Goal: Task Accomplishment & Management: Use online tool/utility

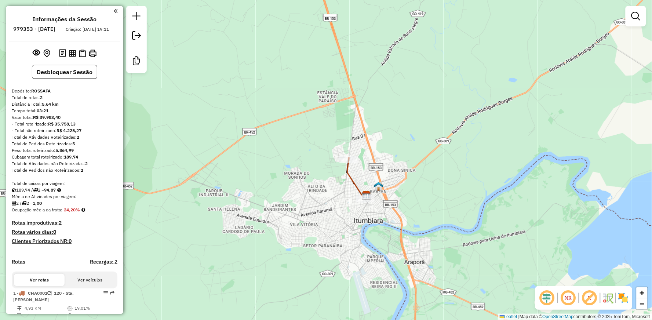
scroll to position [160, 0]
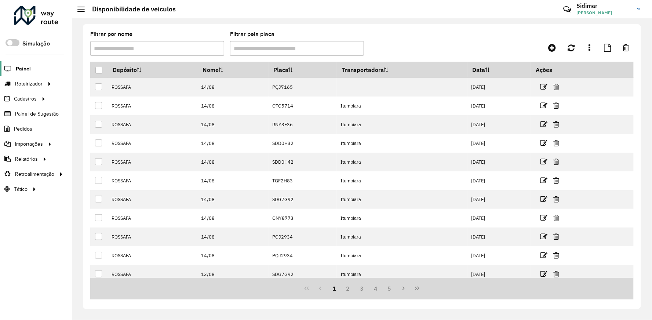
click at [19, 68] on span "Painel" at bounding box center [23, 69] width 15 height 8
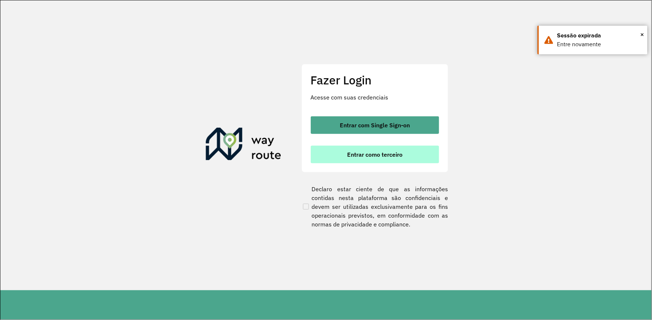
click at [380, 151] on span "Entrar como terceiro" at bounding box center [374, 154] width 55 height 6
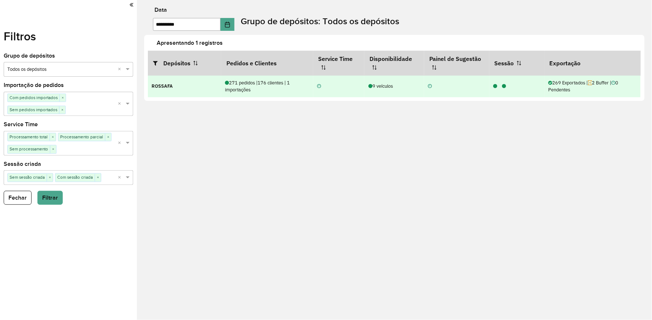
click at [494, 86] on icon at bounding box center [495, 86] width 4 height 5
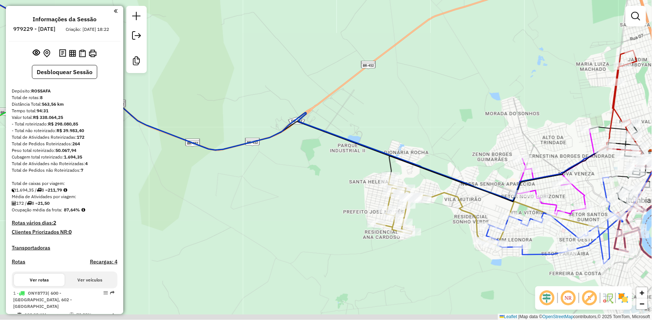
drag, startPoint x: 304, startPoint y: 153, endPoint x: 397, endPoint y: 121, distance: 99.1
click at [397, 121] on div "Janela de atendimento Grade de atendimento Capacidade Transportadoras Veículos …" at bounding box center [326, 160] width 652 height 320
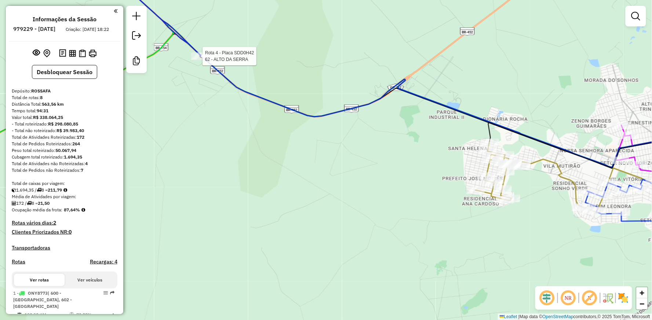
select select "**********"
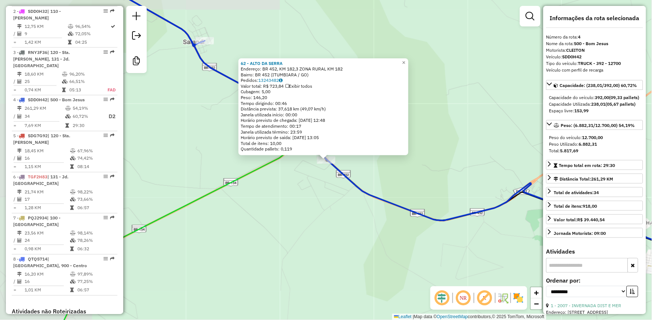
scroll to position [413, 0]
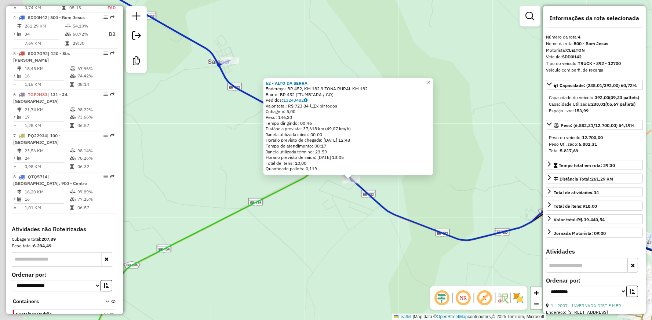
drag, startPoint x: 205, startPoint y: 138, endPoint x: 235, endPoint y: 159, distance: 37.4
click at [235, 159] on div "62 - [GEOGRAPHIC_DATA]: BR 452, KM 182,3 ZONA RURAL KM 182 Bairro: BR 452 ([GEO…" at bounding box center [326, 160] width 652 height 320
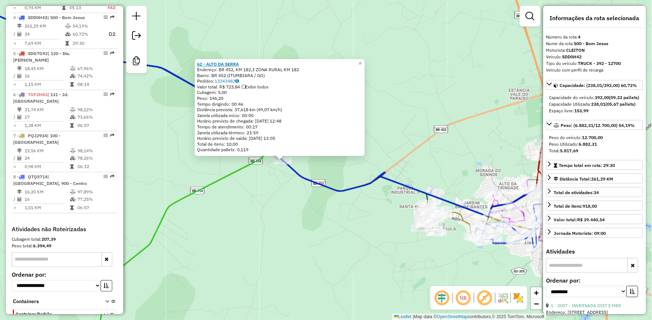
click at [225, 64] on strong "62 - ALTO DA SERRA" at bounding box center [218, 64] width 42 height 6
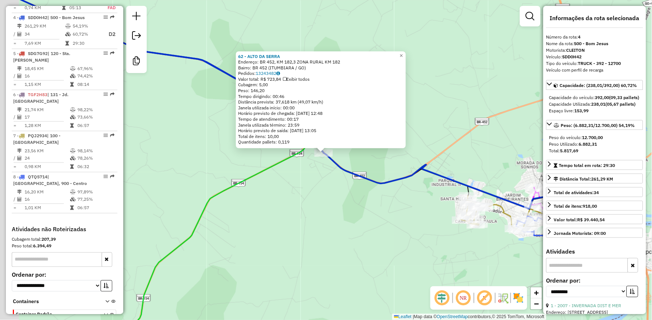
drag, startPoint x: 333, startPoint y: 178, endPoint x: 374, endPoint y: 170, distance: 42.1
click at [374, 170] on div "62 - [GEOGRAPHIC_DATA]: BR 452, KM 182,3 ZONA RURAL KM 182 Bairro: BR 452 ([GEO…" at bounding box center [326, 160] width 652 height 320
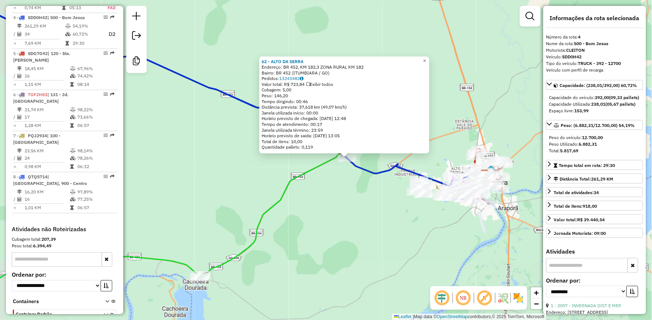
click at [355, 178] on div "62 - [GEOGRAPHIC_DATA]: BR 452, KM 182,3 ZONA RURAL KM 182 Bairro: BR 452 ([GEO…" at bounding box center [326, 160] width 652 height 320
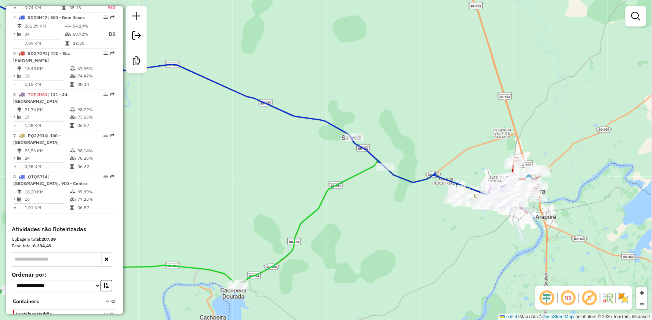
drag, startPoint x: 264, startPoint y: 142, endPoint x: 326, endPoint y: 155, distance: 63.4
click at [323, 158] on div "Janela de atendimento Grade de atendimento Capacidade Transportadoras Veículos …" at bounding box center [326, 160] width 652 height 320
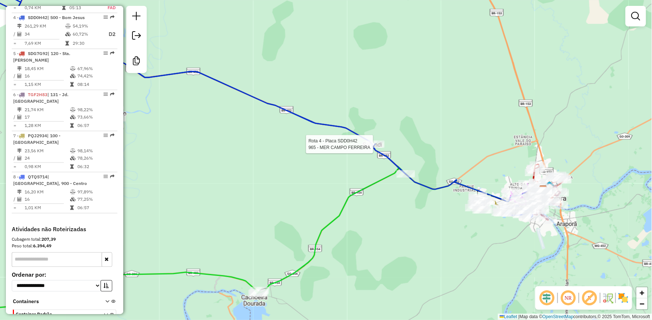
select select "**********"
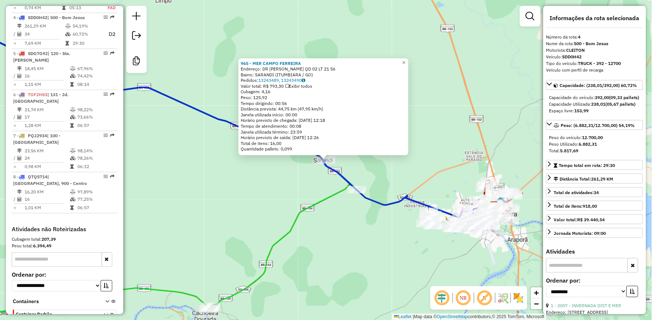
drag, startPoint x: 395, startPoint y: 215, endPoint x: 327, endPoint y: 168, distance: 82.4
click at [328, 169] on div "965 - MER CAMPO [PERSON_NAME]: DR [PERSON_NAME] QD 02 LT 21 56 Bairro: [GEOGRAP…" at bounding box center [326, 160] width 652 height 320
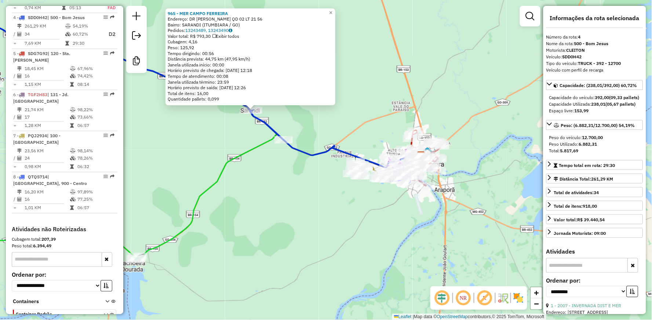
click at [319, 152] on icon at bounding box center [178, 82] width 486 height 171
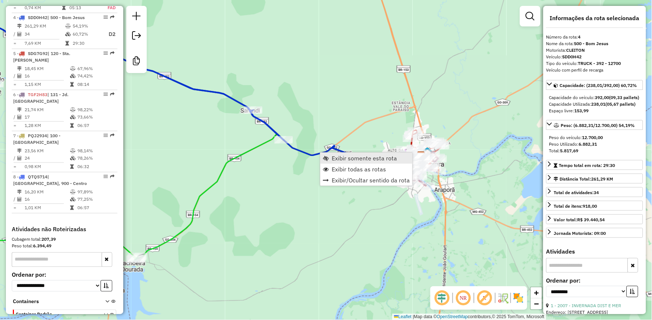
click at [341, 155] on span "Exibir somente esta rota" at bounding box center [363, 158] width 65 height 6
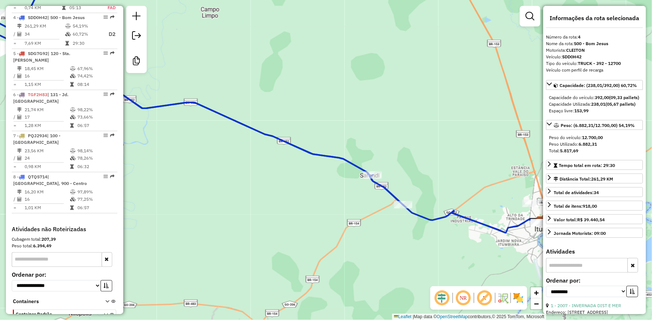
drag, startPoint x: 348, startPoint y: 163, endPoint x: 251, endPoint y: 86, distance: 124.0
click at [270, 102] on div "Janela de atendimento Grade de atendimento Capacidade Transportadoras Veículos …" at bounding box center [326, 160] width 652 height 320
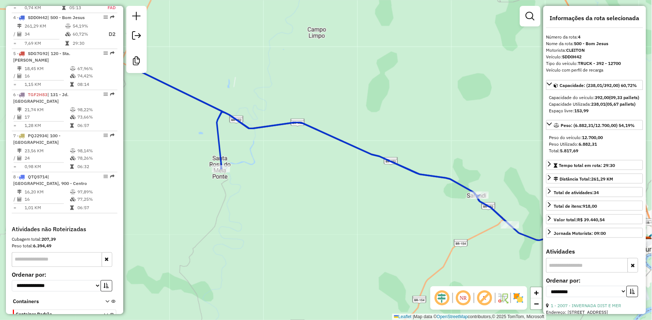
drag, startPoint x: 279, startPoint y: 158, endPoint x: 501, endPoint y: 239, distance: 236.3
click at [490, 244] on div "Janela de atendimento Grade de atendimento Capacidade Transportadoras Veículos …" at bounding box center [326, 160] width 652 height 320
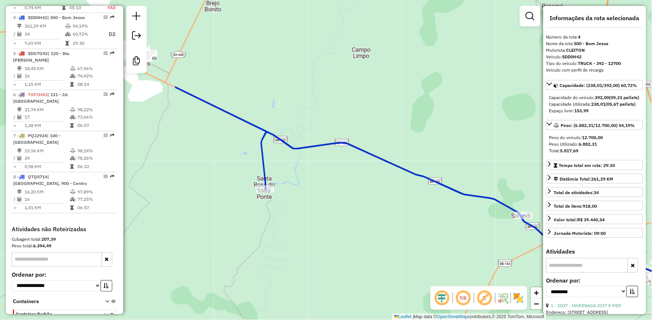
drag, startPoint x: 287, startPoint y: 172, endPoint x: 368, endPoint y: 181, distance: 81.9
click at [334, 180] on div "Janela de atendimento Grade de atendimento Capacidade Transportadoras Veículos …" at bounding box center [326, 160] width 652 height 320
click at [360, 181] on div "Janela de atendimento Grade de atendimento Capacidade Transportadoras Veículos …" at bounding box center [326, 160] width 652 height 320
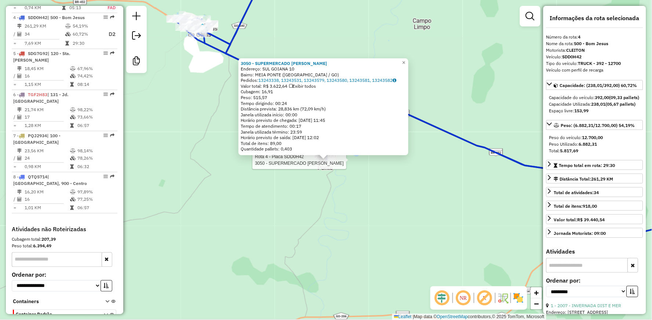
click at [363, 185] on div "Rota 4 - Placa SDD0H42 3050 - SUPERMERCADO ALVES 3050 - SUPERMERCADO [PERSON_NA…" at bounding box center [326, 160] width 652 height 320
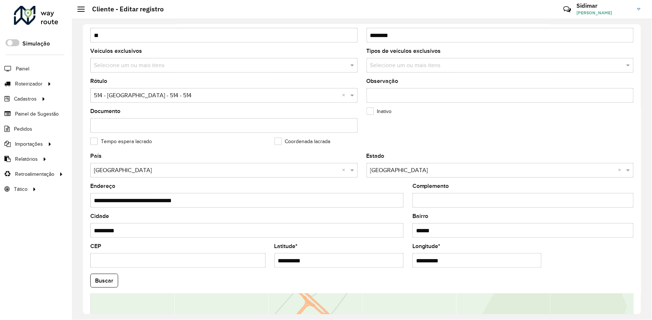
scroll to position [122, 0]
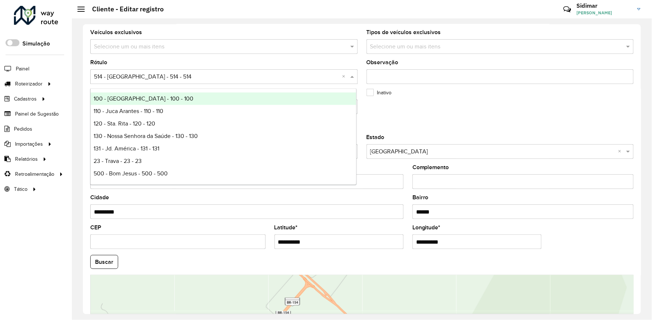
click at [147, 79] on input "text" at bounding box center [216, 77] width 245 height 9
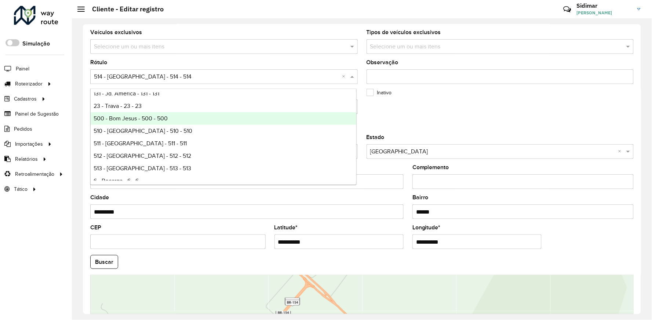
scroll to position [14, 0]
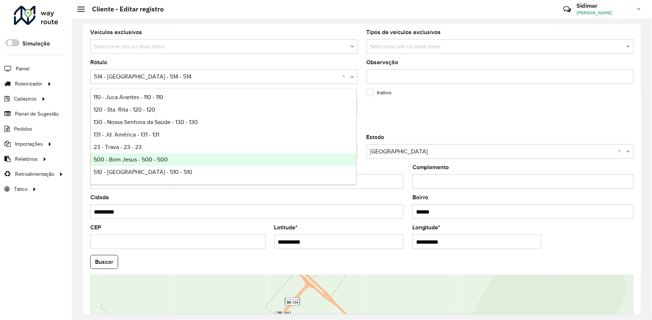
click at [154, 160] on span "500 - Bom Jesus - 500 - 500" at bounding box center [131, 159] width 74 height 6
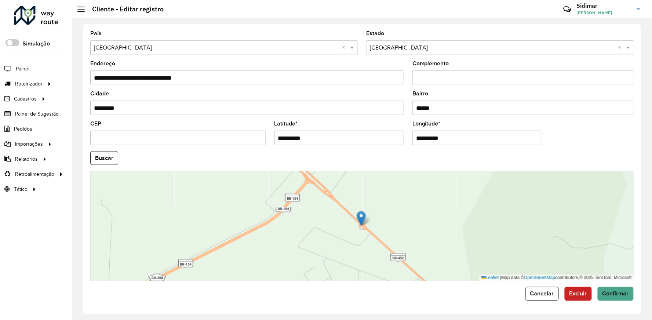
scroll to position [227, 0]
click at [616, 295] on span "Confirmar" at bounding box center [615, 293] width 26 height 6
